Goal: Find specific page/section: Find specific page/section

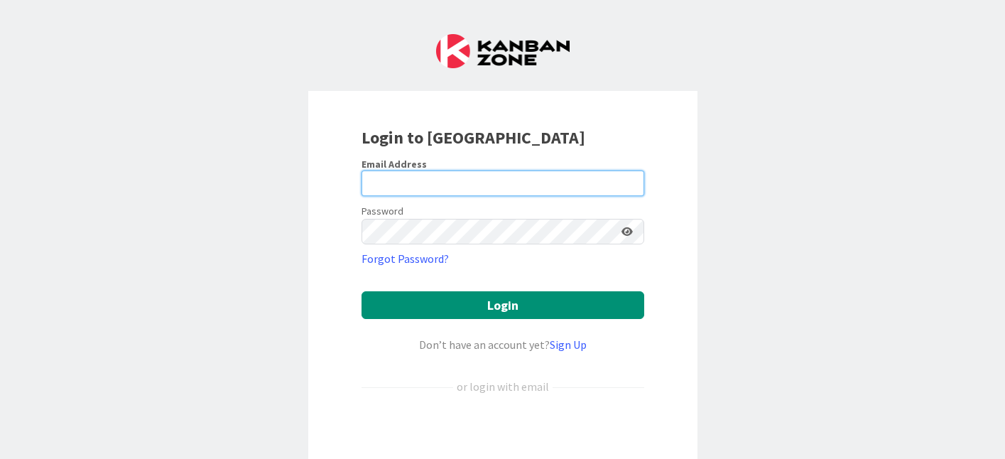
click at [416, 176] on input "email" at bounding box center [503, 184] width 283 height 26
type input "bhat.manu@northeastern.edu"
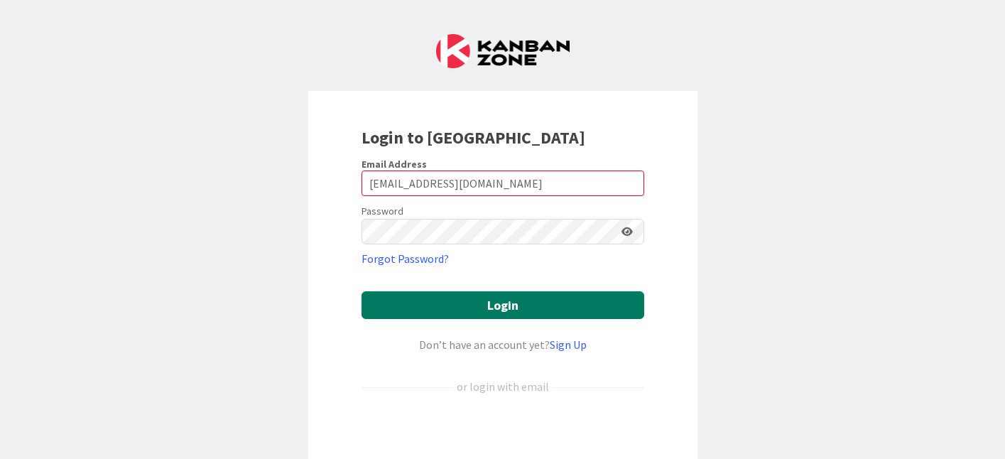
click at [483, 306] on button "Login" at bounding box center [503, 305] width 283 height 28
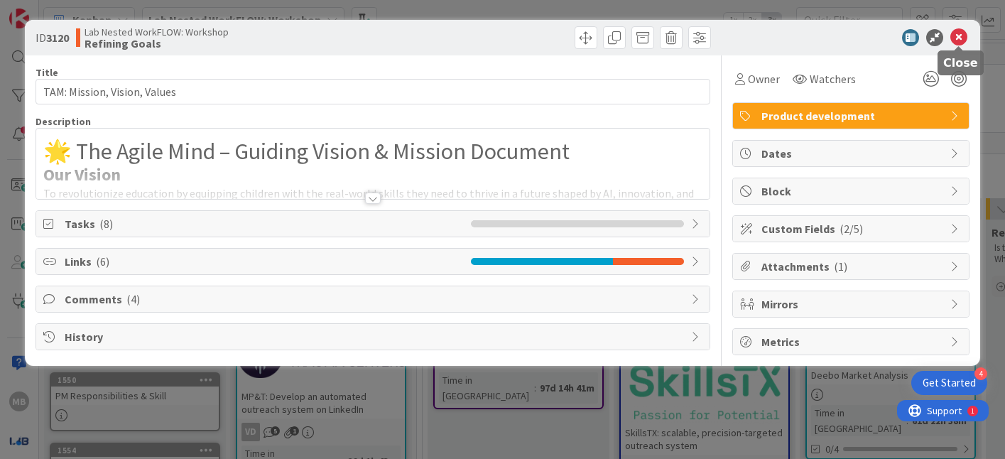
click at [966, 38] on icon at bounding box center [959, 37] width 17 height 17
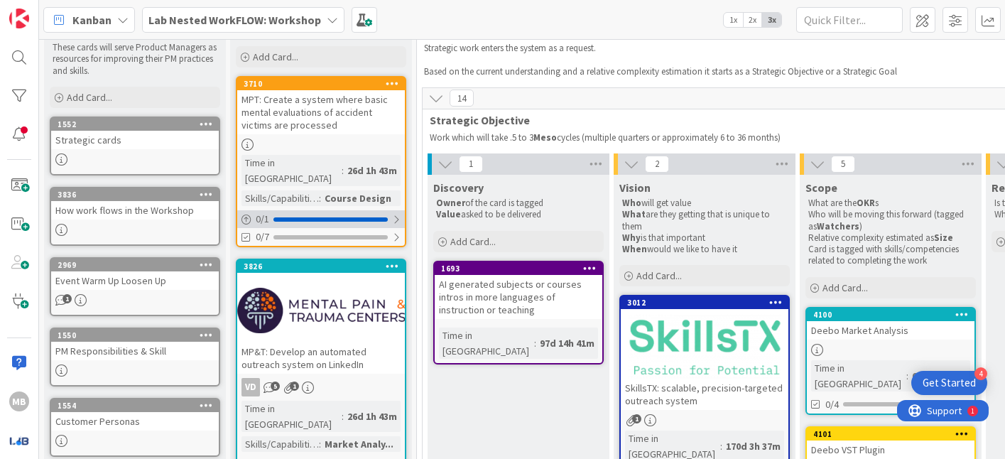
scroll to position [47, 0]
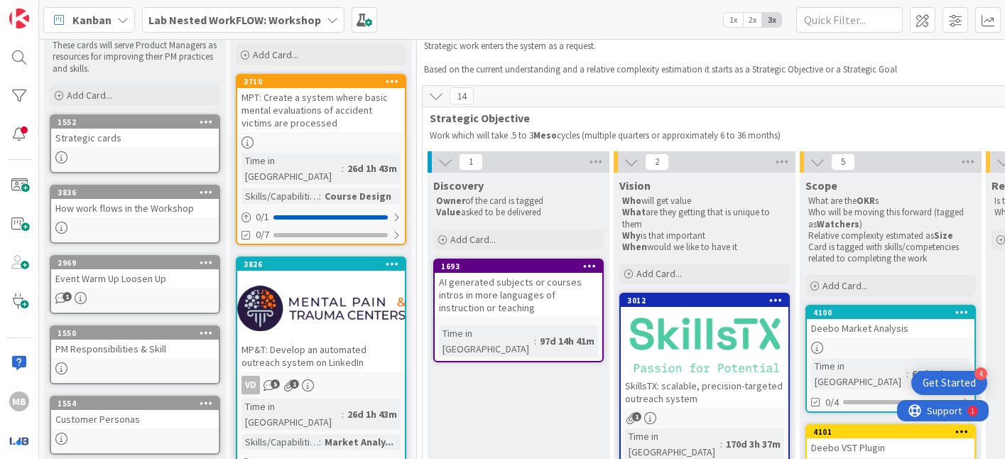
click at [264, 16] on b "Lab Nested WorkFLOW: Workshop" at bounding box center [235, 20] width 173 height 14
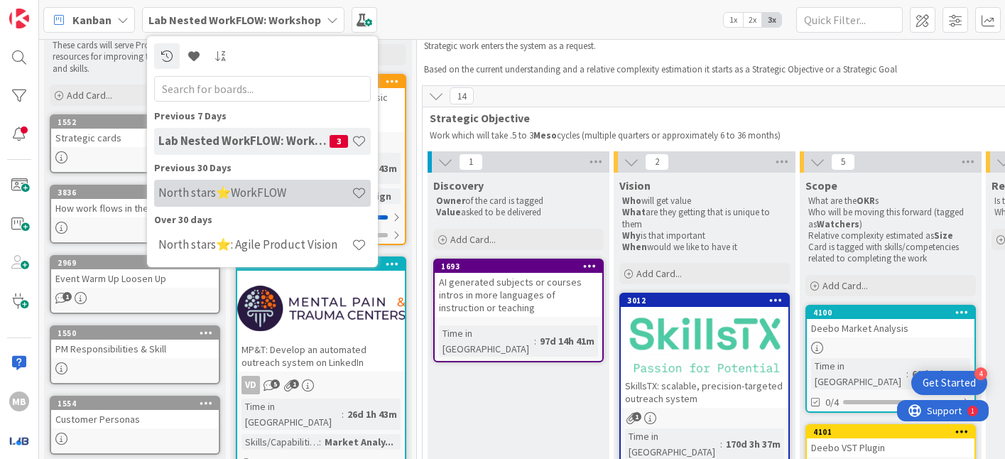
click at [249, 191] on h4 "North stars⭐WorkFLOW" at bounding box center [254, 192] width 193 height 14
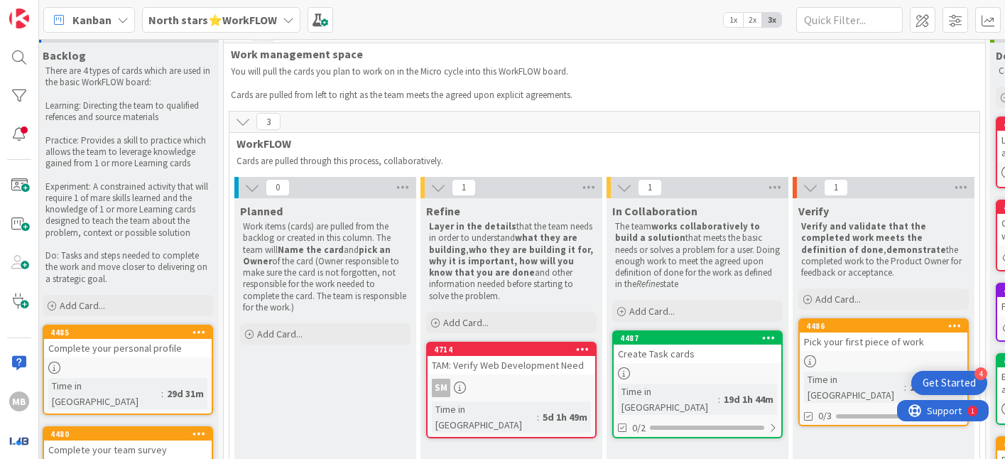
scroll to position [0, 193]
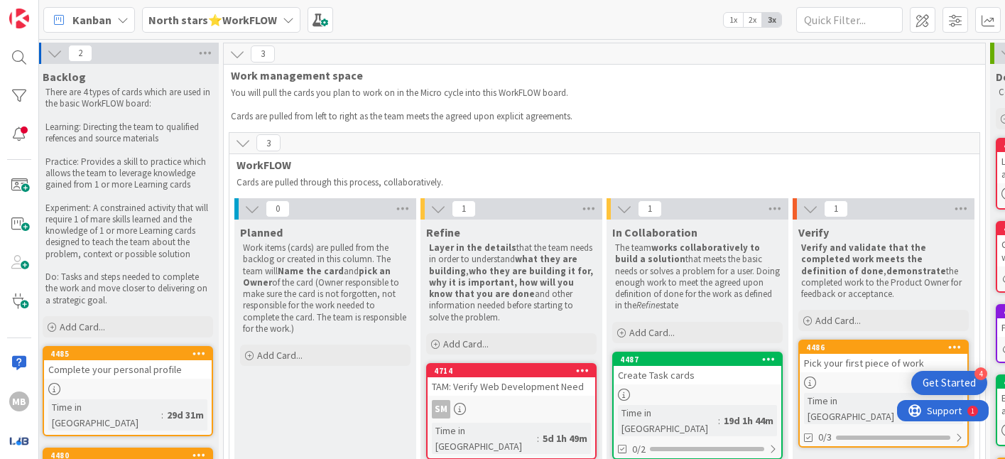
click at [244, 18] on b "North stars⭐WorkFLOW" at bounding box center [213, 20] width 129 height 14
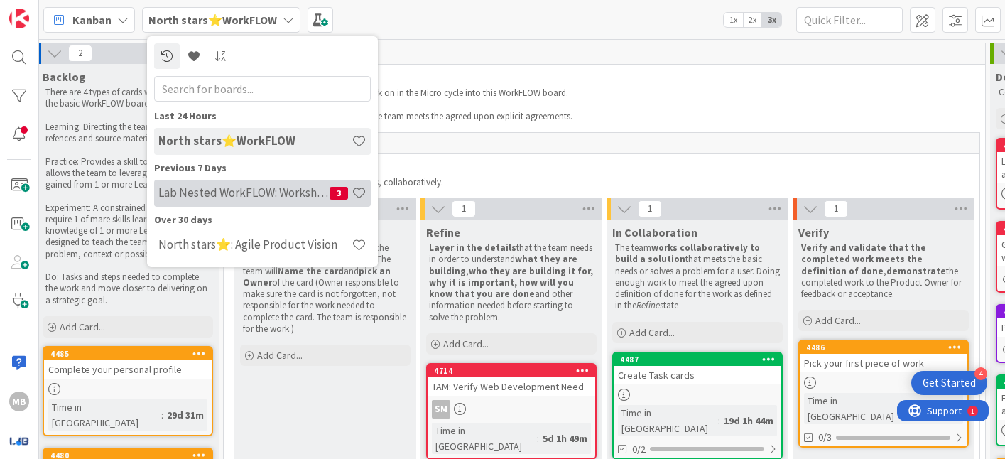
click at [213, 194] on h4 "Lab Nested WorkFLOW: Workshop" at bounding box center [243, 192] width 171 height 14
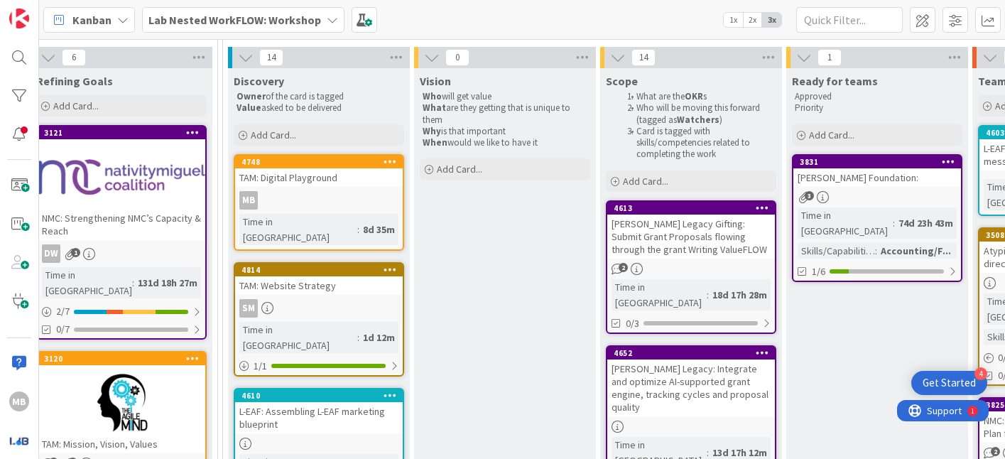
scroll to position [156, 1142]
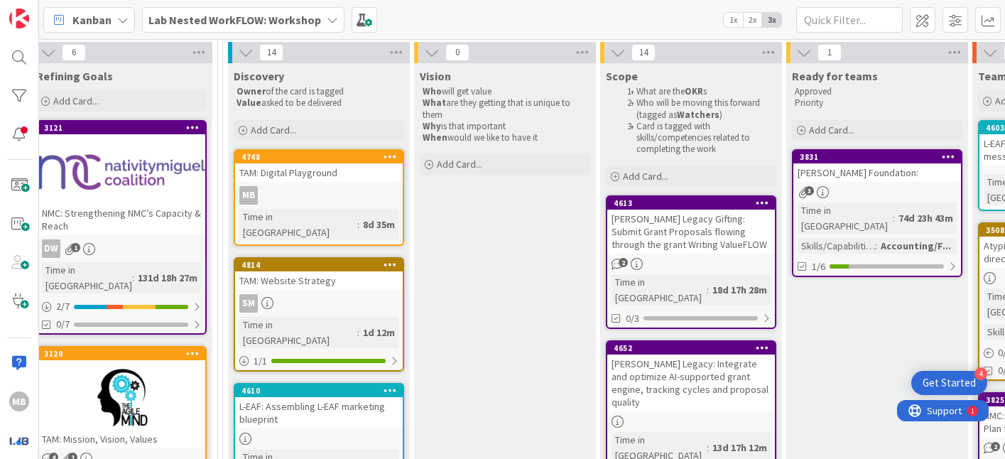
click at [318, 276] on link "4814 TAM: Website Strategy SM Time in Column : 1d 12m 1 / 1" at bounding box center [319, 314] width 171 height 114
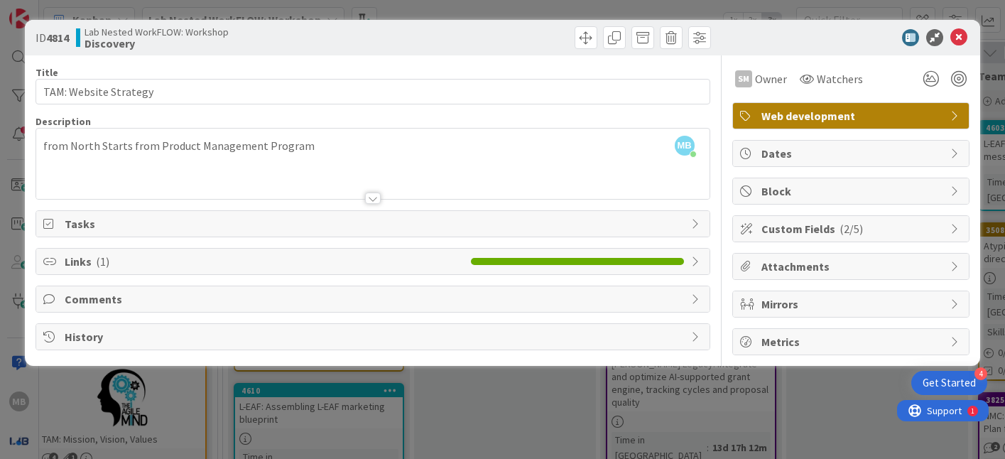
click at [326, 257] on span "Links ( 1 )" at bounding box center [264, 261] width 399 height 17
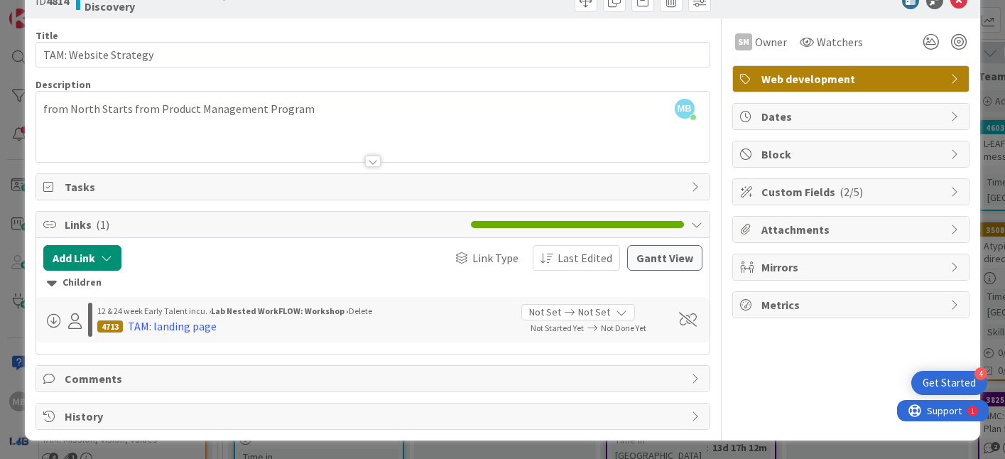
scroll to position [38, 0]
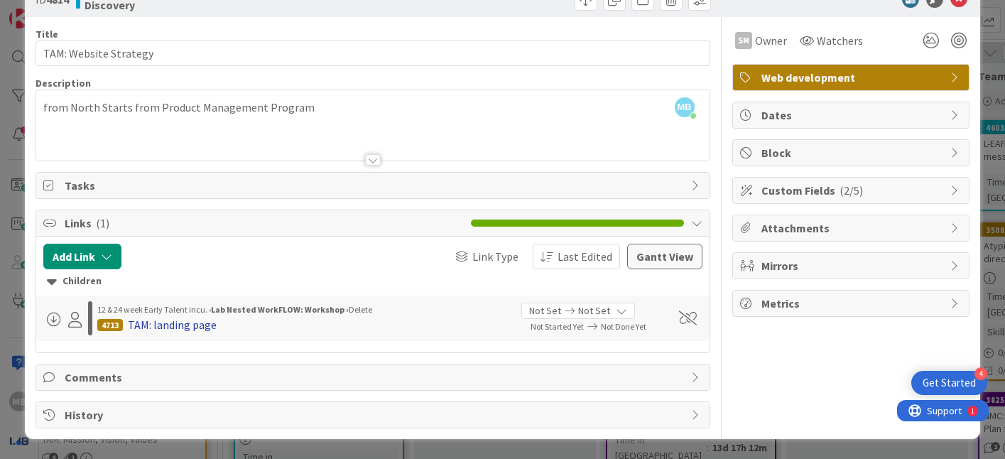
click at [183, 325] on div "TAM: landing page" at bounding box center [172, 324] width 89 height 17
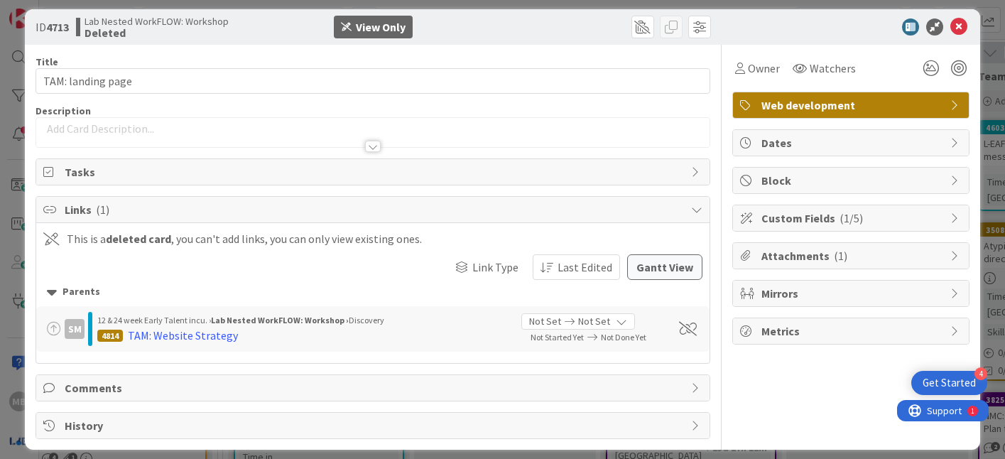
scroll to position [21, 0]
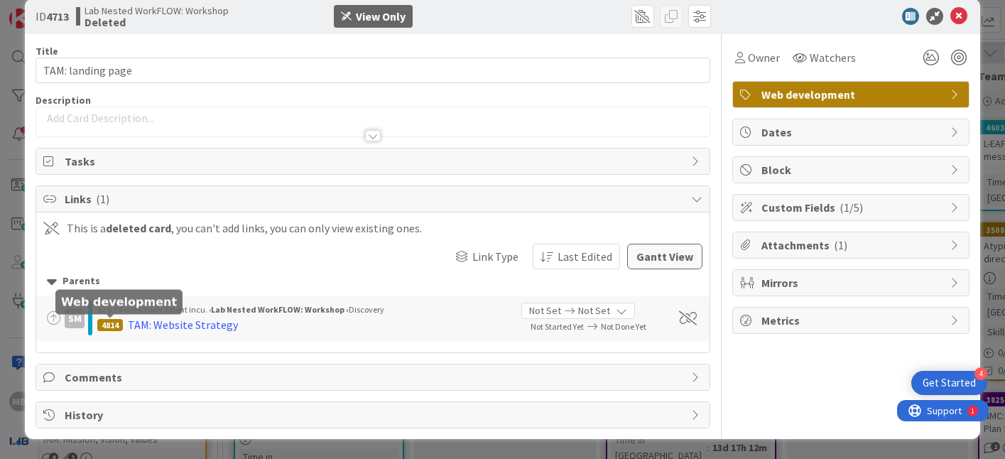
click at [122, 326] on div "4814" at bounding box center [110, 325] width 26 height 12
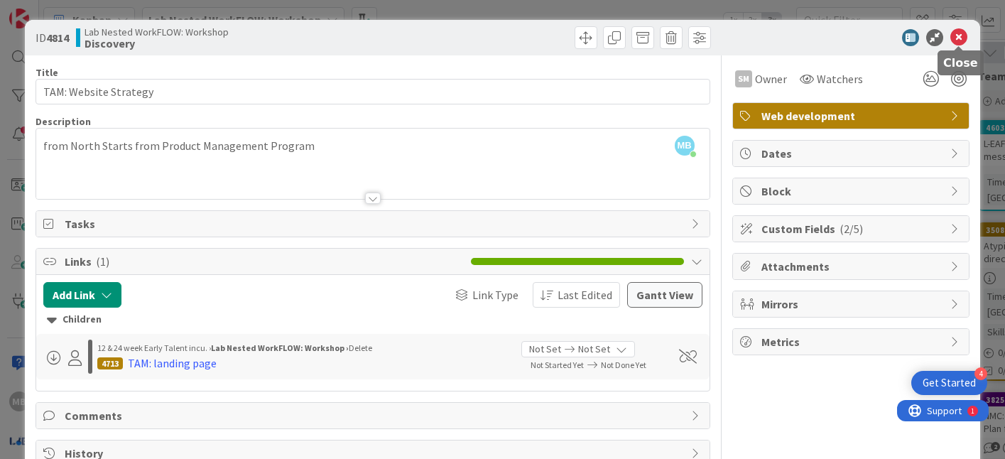
click at [958, 33] on icon at bounding box center [959, 37] width 17 height 17
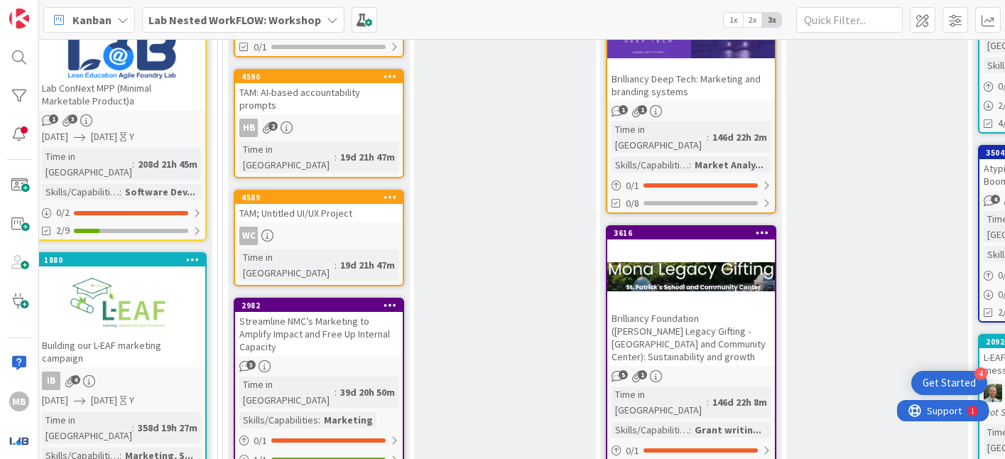
scroll to position [1134, 1142]
